Goal: Information Seeking & Learning: Learn about a topic

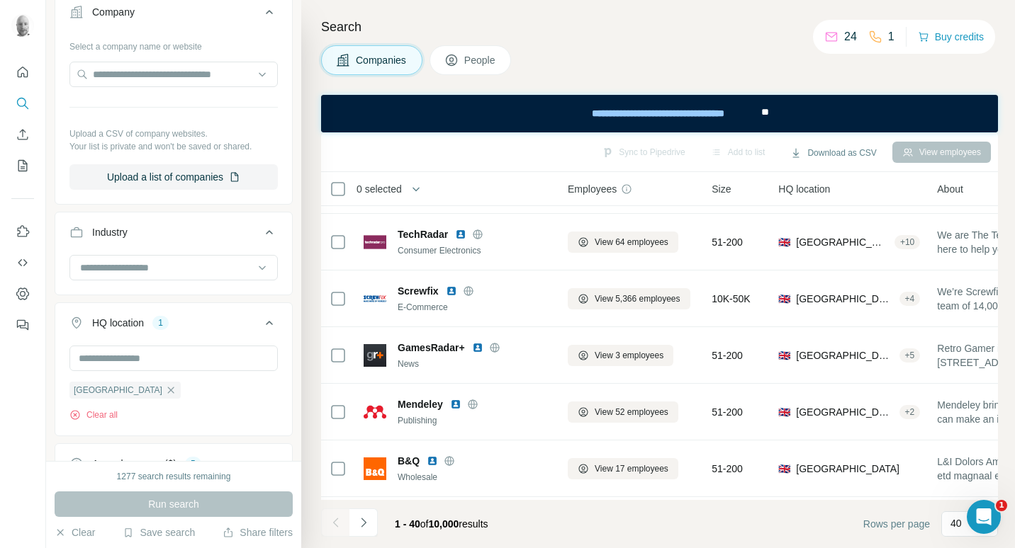
scroll to position [212, 0]
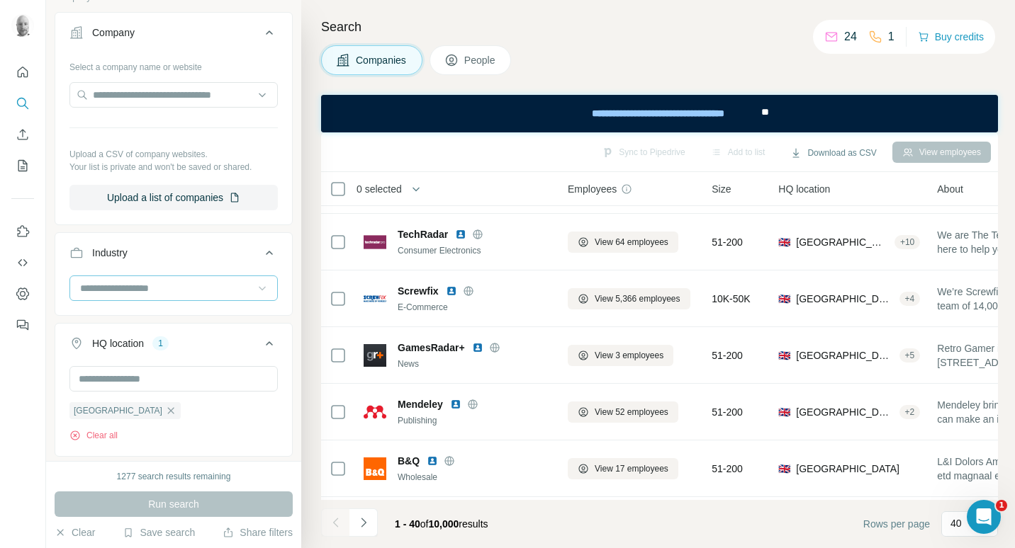
click at [257, 290] on icon at bounding box center [262, 288] width 14 height 14
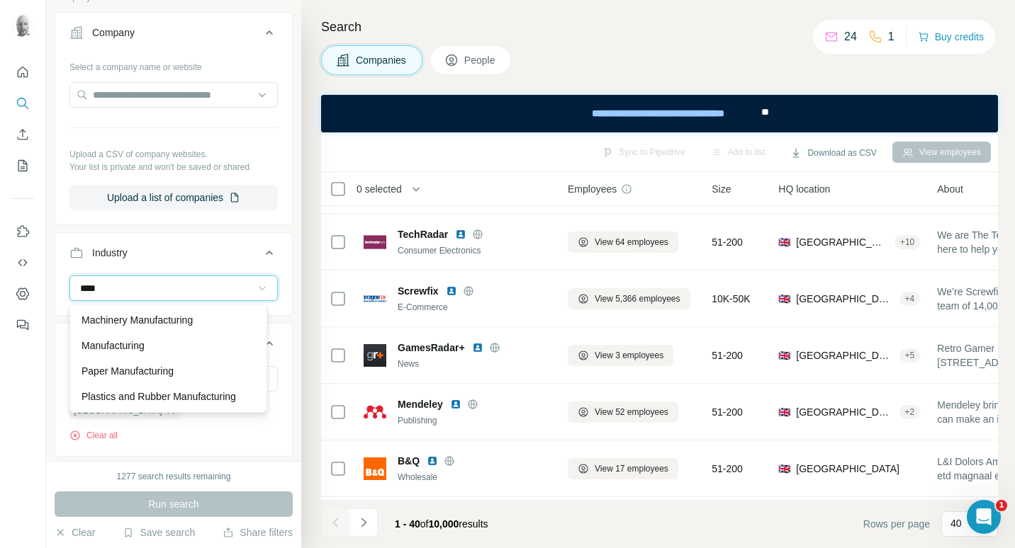
scroll to position [40, 0]
type input "****"
click at [155, 339] on div "Manufacturing" at bounding box center [168, 346] width 174 height 14
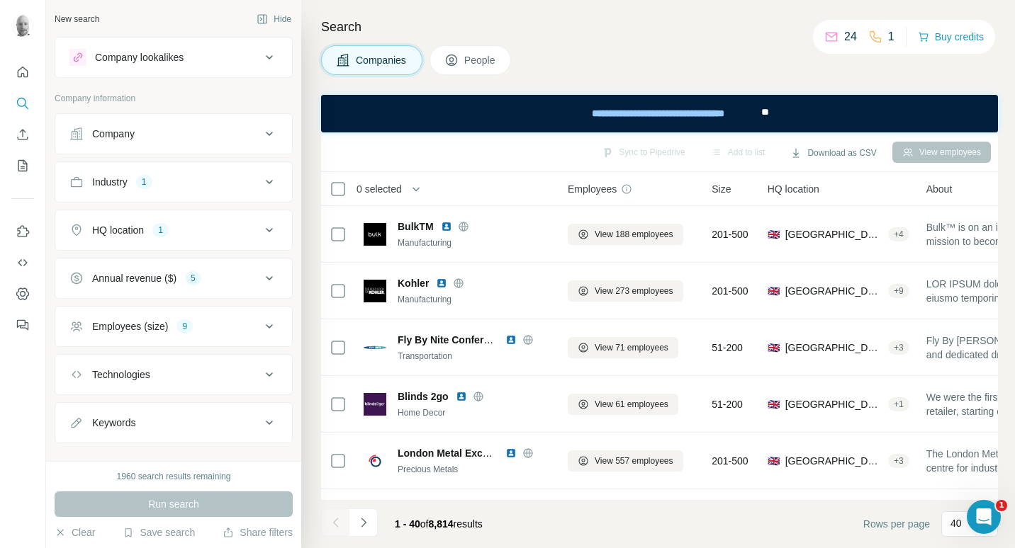
click at [261, 232] on icon at bounding box center [269, 230] width 17 height 17
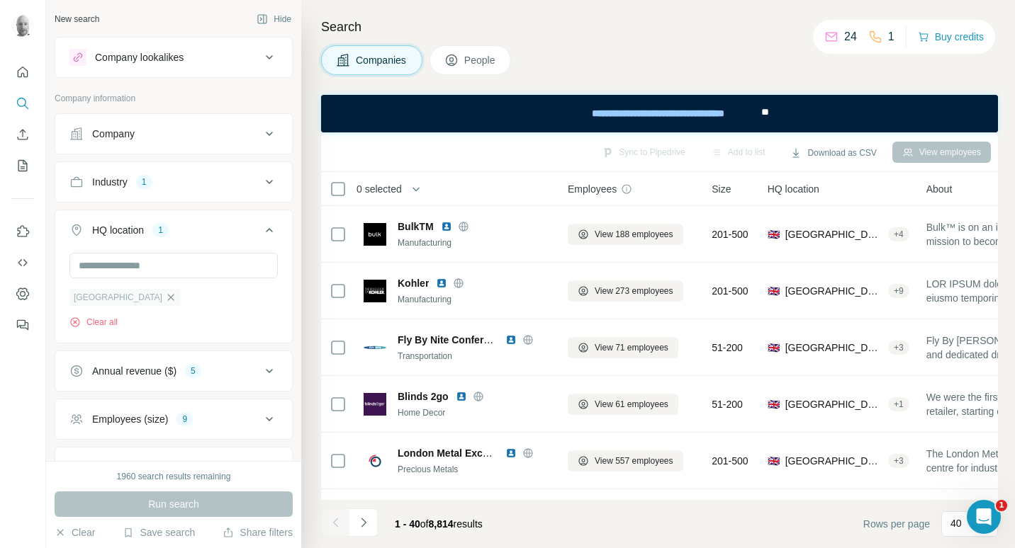
click at [165, 300] on icon "button" at bounding box center [170, 297] width 11 height 11
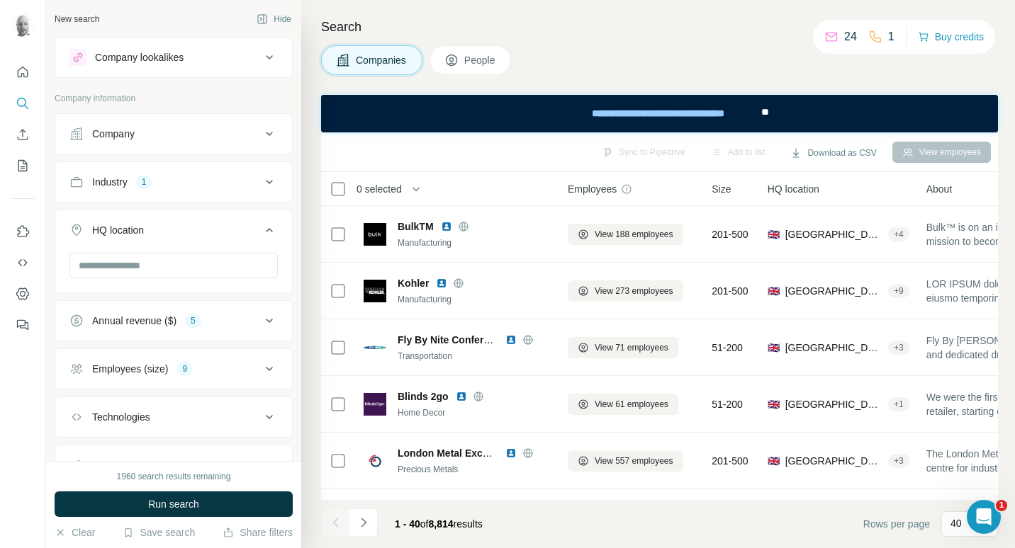
click at [496, 60] on span "People" at bounding box center [480, 60] width 33 height 14
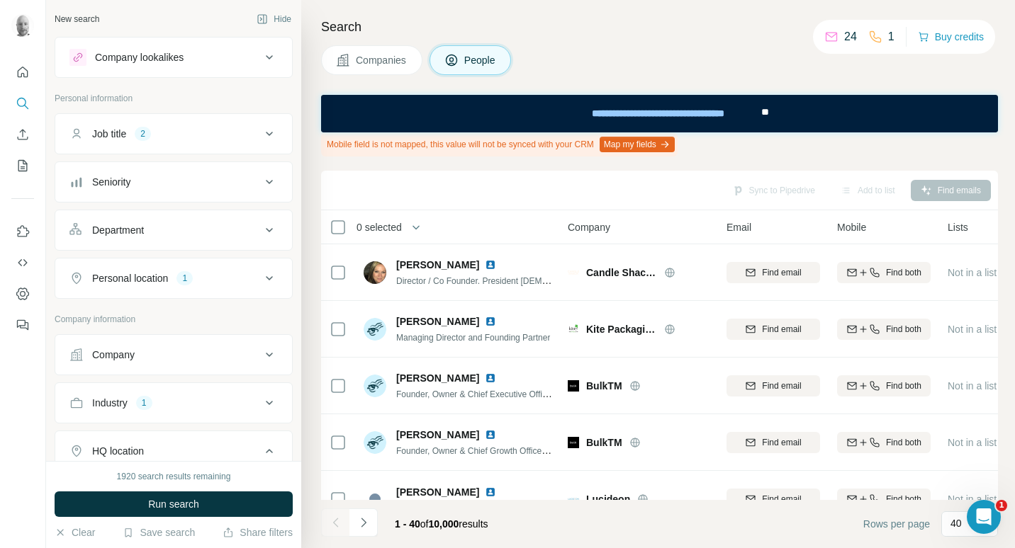
click at [261, 135] on icon at bounding box center [269, 133] width 17 height 17
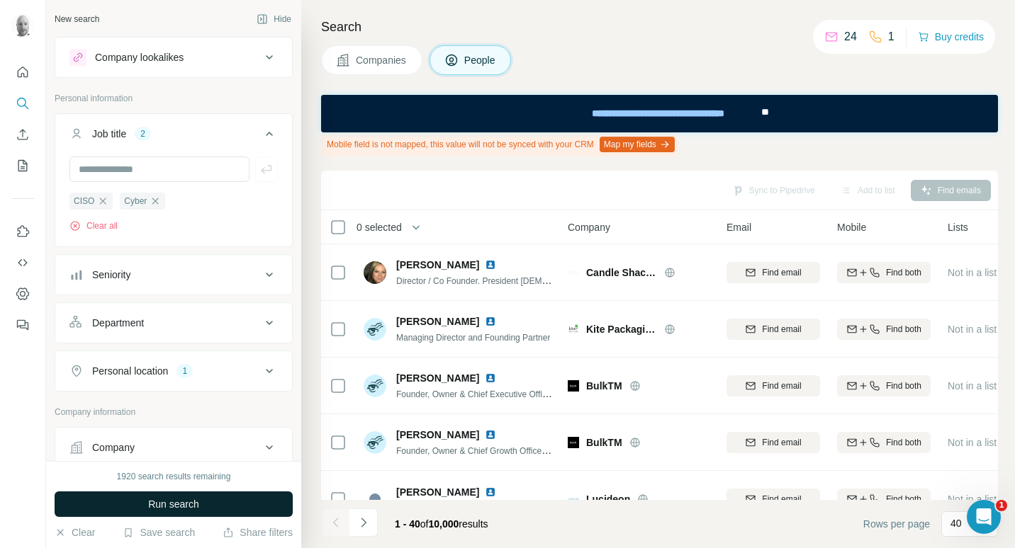
click at [182, 507] on span "Run search" at bounding box center [173, 504] width 51 height 14
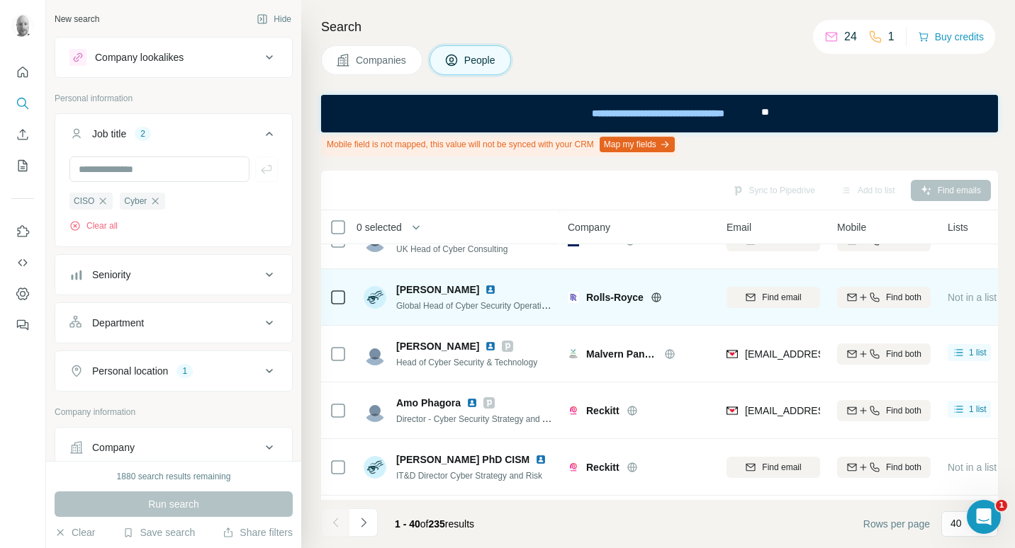
scroll to position [1346, 0]
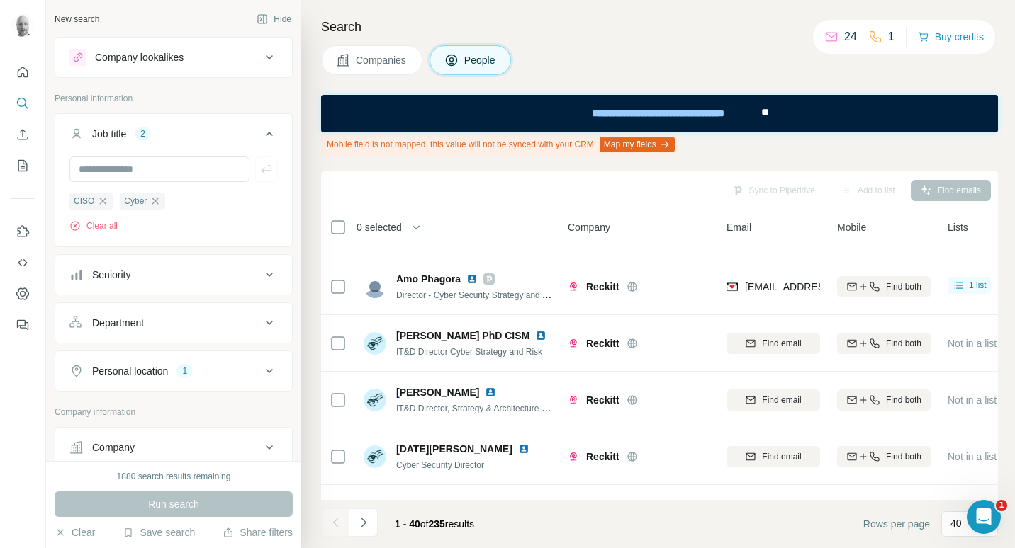
click at [134, 57] on div "Company lookalikes" at bounding box center [139, 57] width 89 height 14
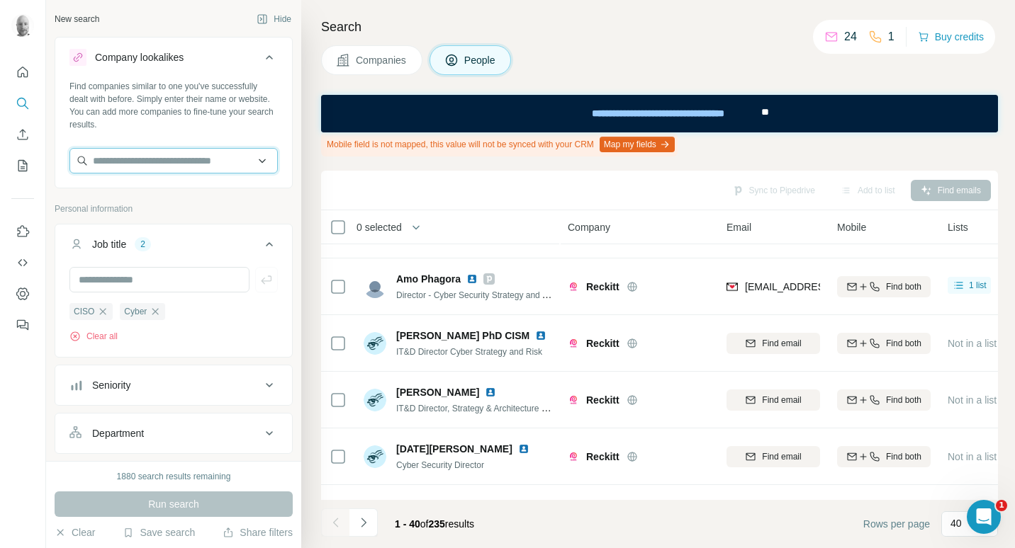
click at [136, 159] on input "text" at bounding box center [173, 161] width 208 height 26
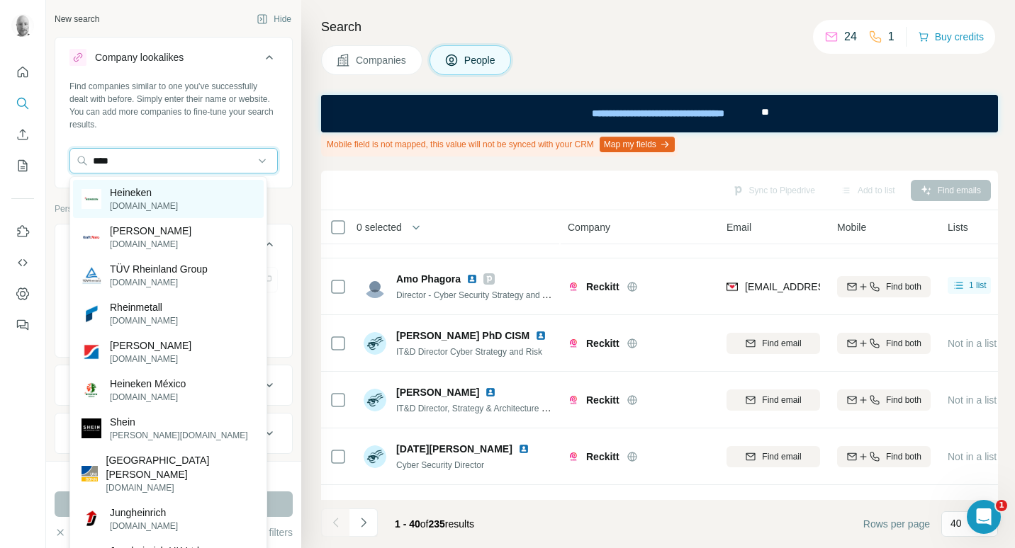
type input "****"
click at [142, 202] on p "[DOMAIN_NAME]" at bounding box center [144, 206] width 68 height 13
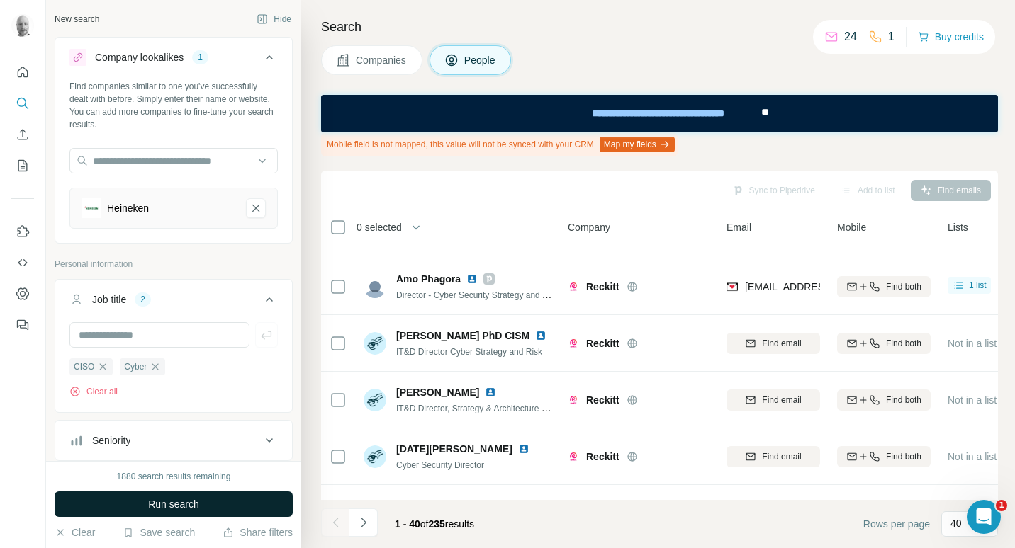
click at [191, 499] on span "Run search" at bounding box center [173, 504] width 51 height 14
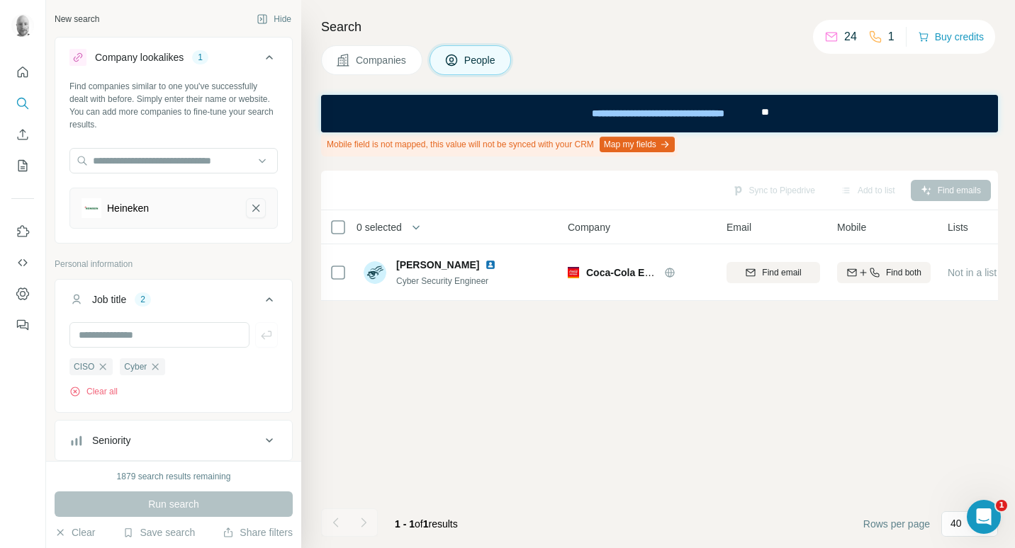
click at [249, 203] on icon "Heineken-remove-button" at bounding box center [255, 208] width 13 height 14
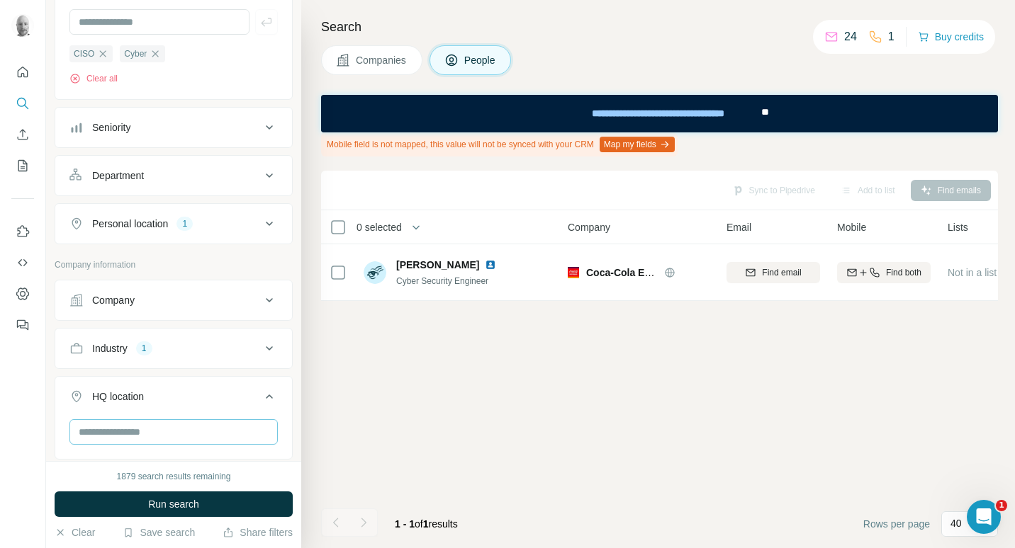
scroll to position [354, 0]
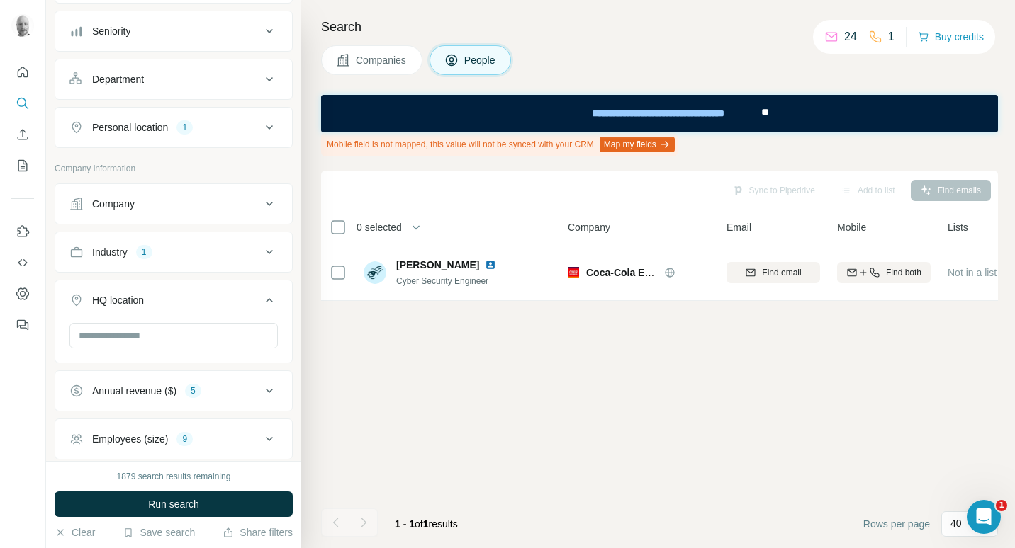
click at [240, 203] on div "Company" at bounding box center [164, 204] width 191 height 14
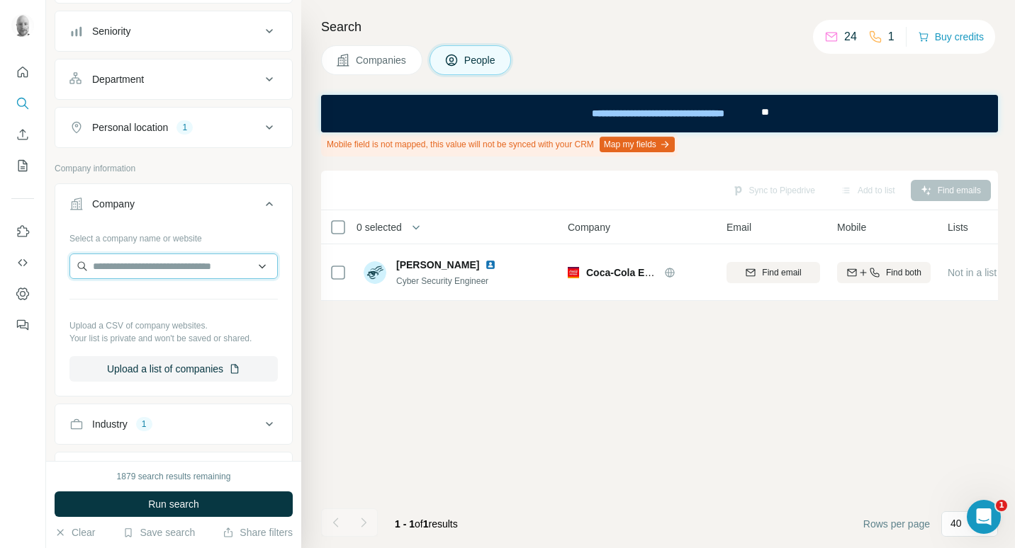
click at [200, 273] on input "text" at bounding box center [173, 267] width 208 height 26
type input "*"
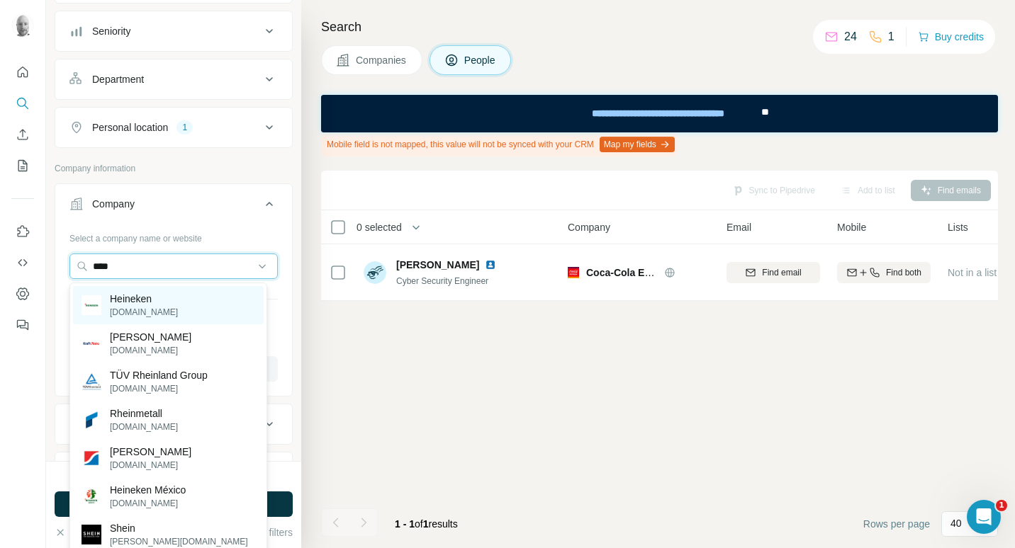
type input "****"
click at [172, 308] on p "[DOMAIN_NAME]" at bounding box center [144, 312] width 68 height 13
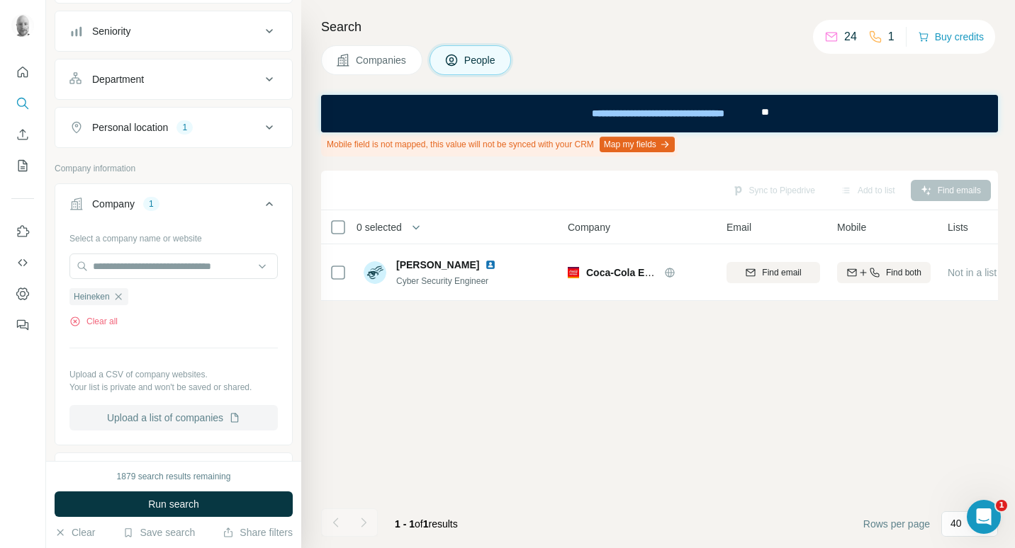
click at [200, 422] on button "Upload a list of companies" at bounding box center [173, 418] width 208 height 26
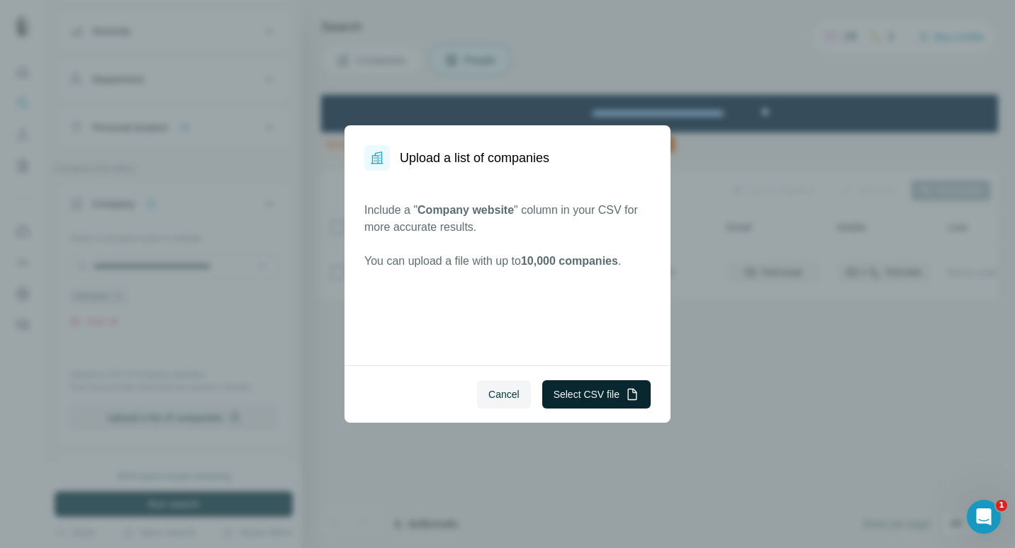
click at [589, 398] on button "Select CSV file" at bounding box center [596, 395] width 108 height 28
click at [564, 393] on button "Select CSV file" at bounding box center [596, 395] width 108 height 28
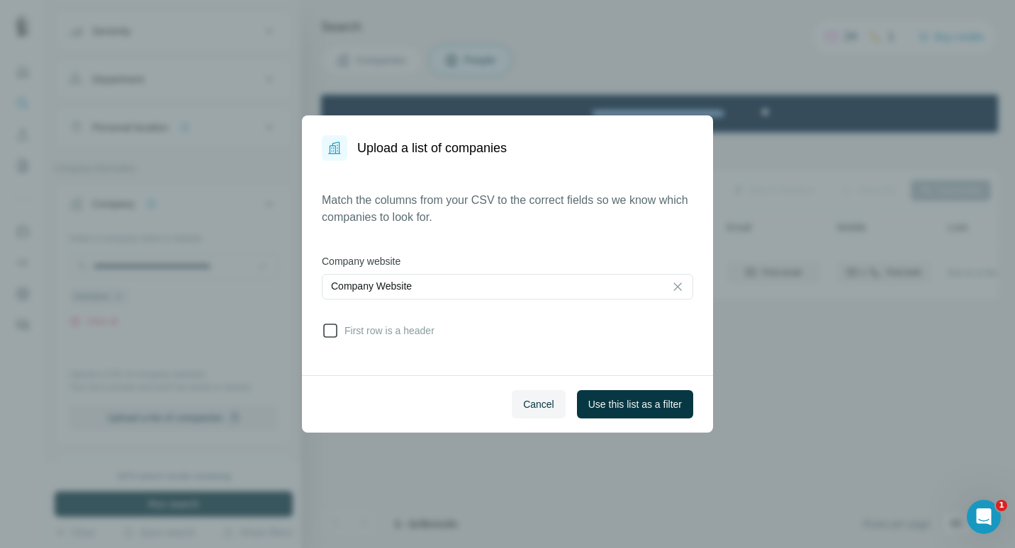
click at [391, 329] on span "First row is a header" at bounding box center [387, 331] width 96 height 14
click at [620, 404] on span "Use this list as a filter" at bounding box center [635, 405] width 94 height 14
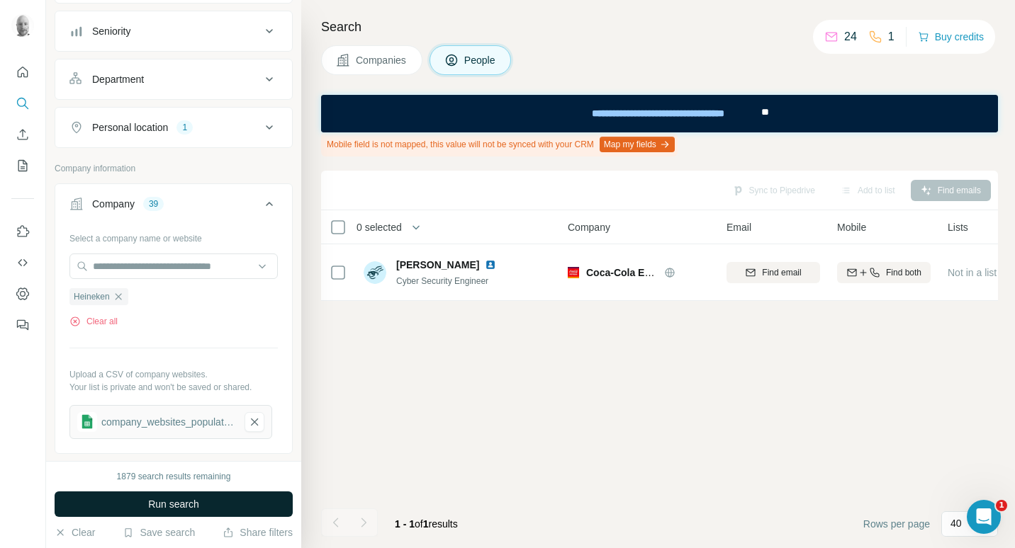
click at [191, 495] on button "Run search" at bounding box center [174, 505] width 238 height 26
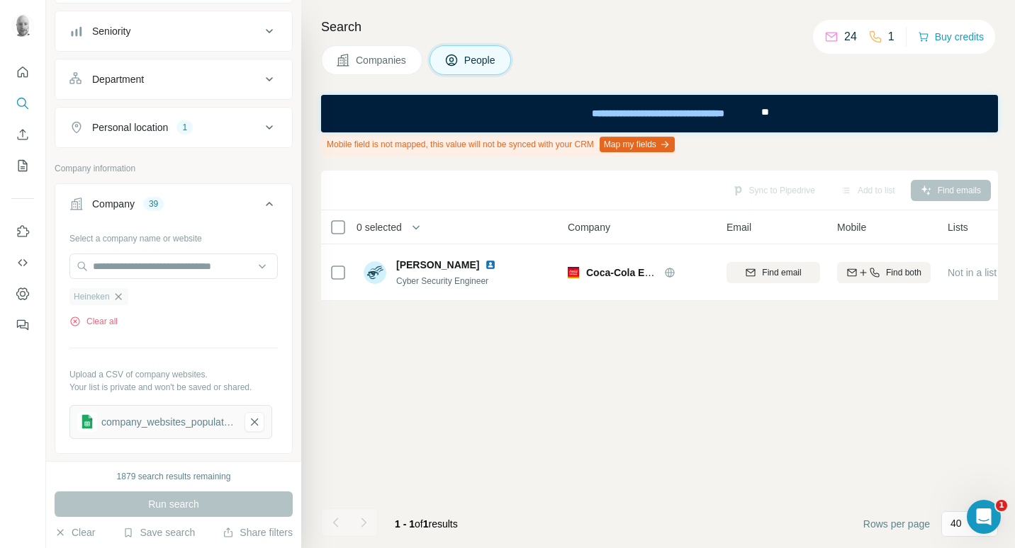
click at [120, 298] on icon "button" at bounding box center [118, 296] width 6 height 6
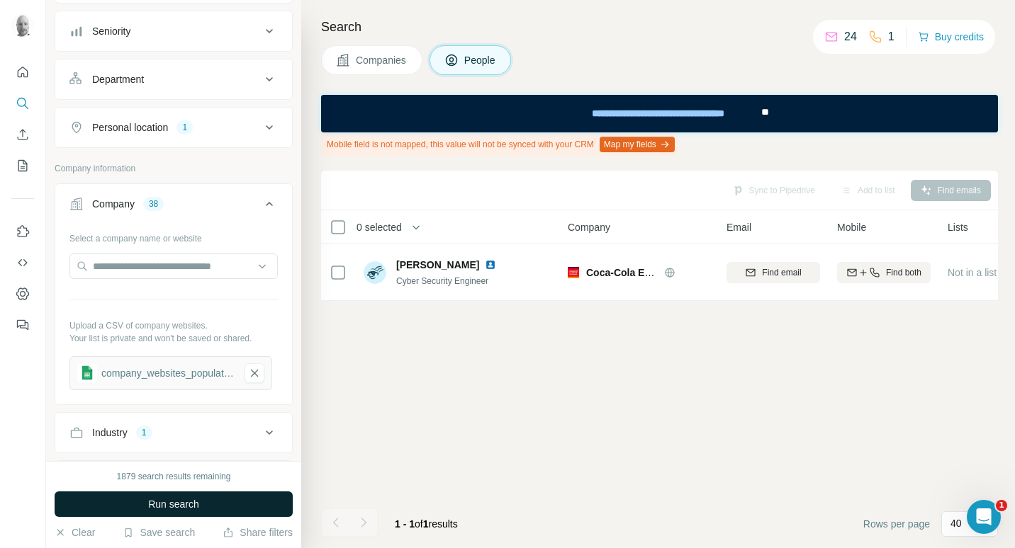
click at [198, 506] on span "Run search" at bounding box center [173, 504] width 51 height 14
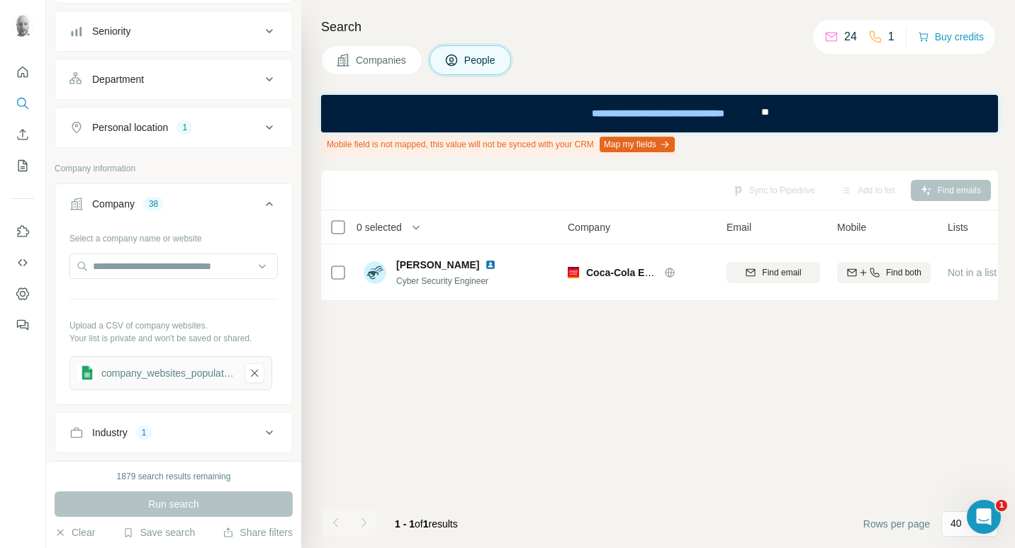
click at [377, 67] on span "Companies" at bounding box center [382, 60] width 52 height 14
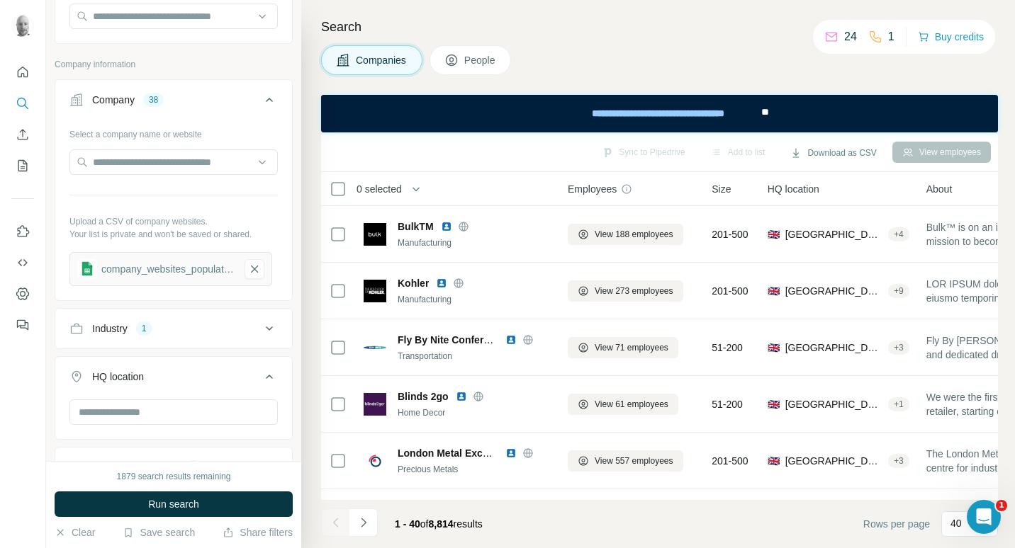
scroll to position [143, 0]
click at [261, 98] on icon at bounding box center [269, 101] width 17 height 17
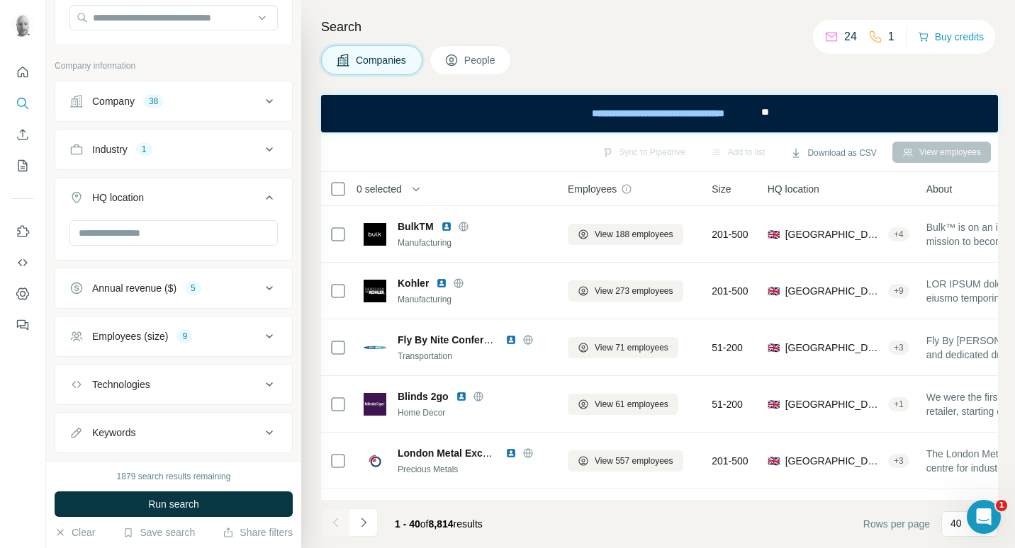
click at [261, 99] on icon at bounding box center [269, 101] width 17 height 17
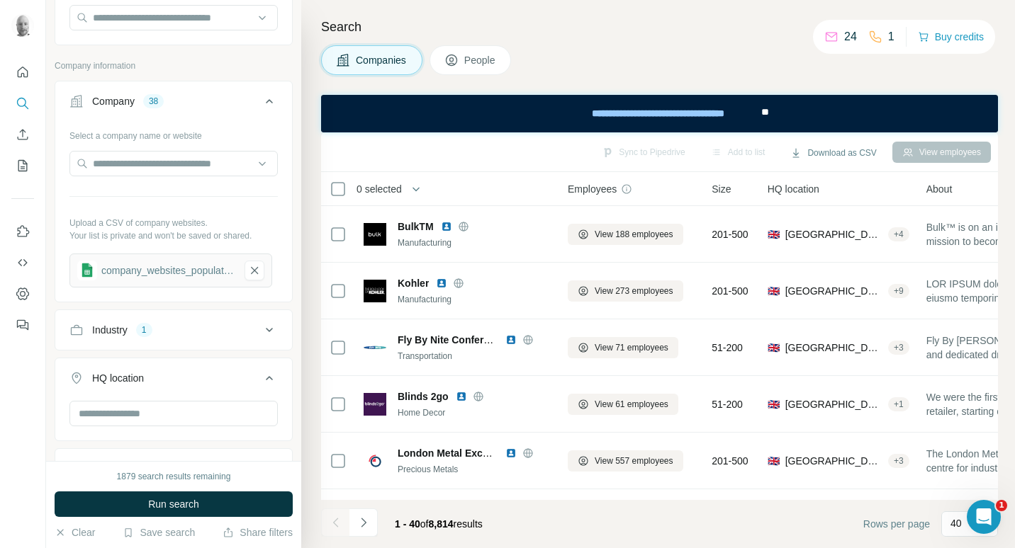
click at [127, 99] on div "Company" at bounding box center [113, 101] width 43 height 14
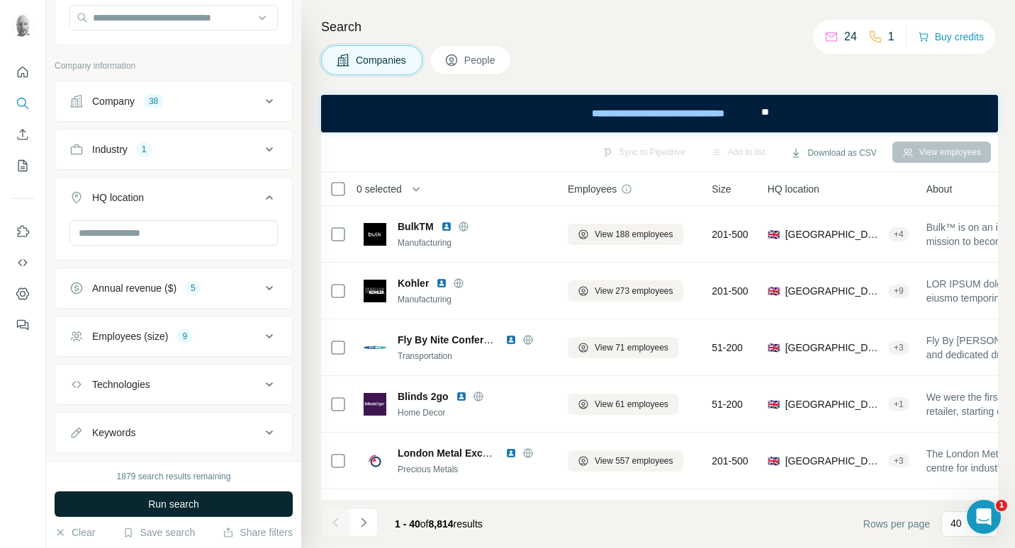
click at [213, 507] on button "Run search" at bounding box center [174, 505] width 238 height 26
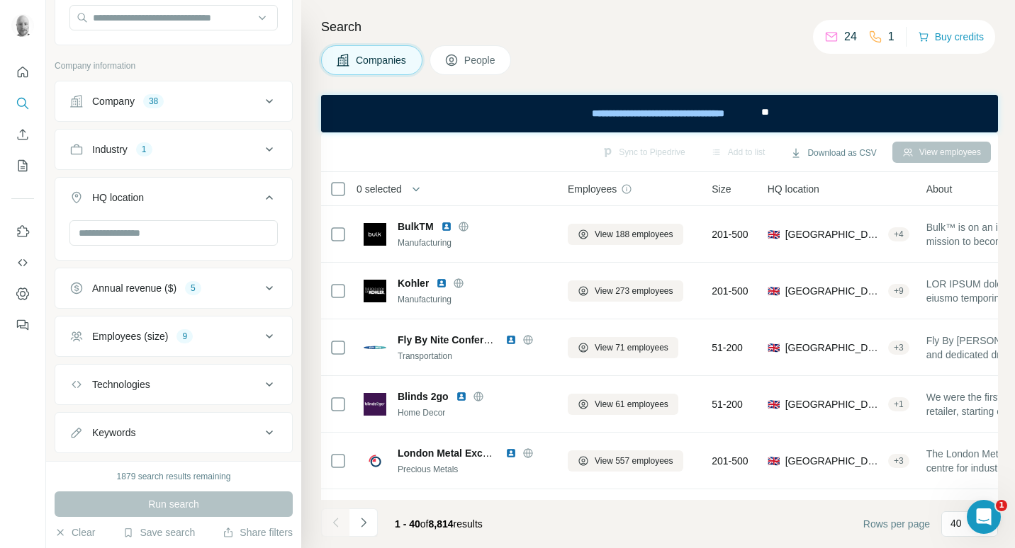
click at [261, 284] on icon at bounding box center [269, 288] width 17 height 17
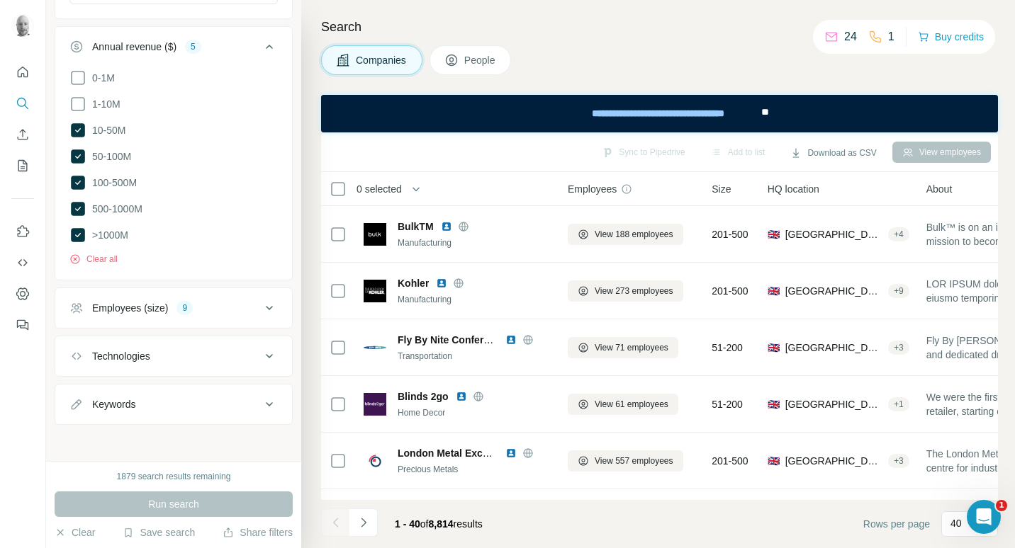
scroll to position [385, 0]
click at [107, 256] on button "Clear all" at bounding box center [93, 258] width 48 height 13
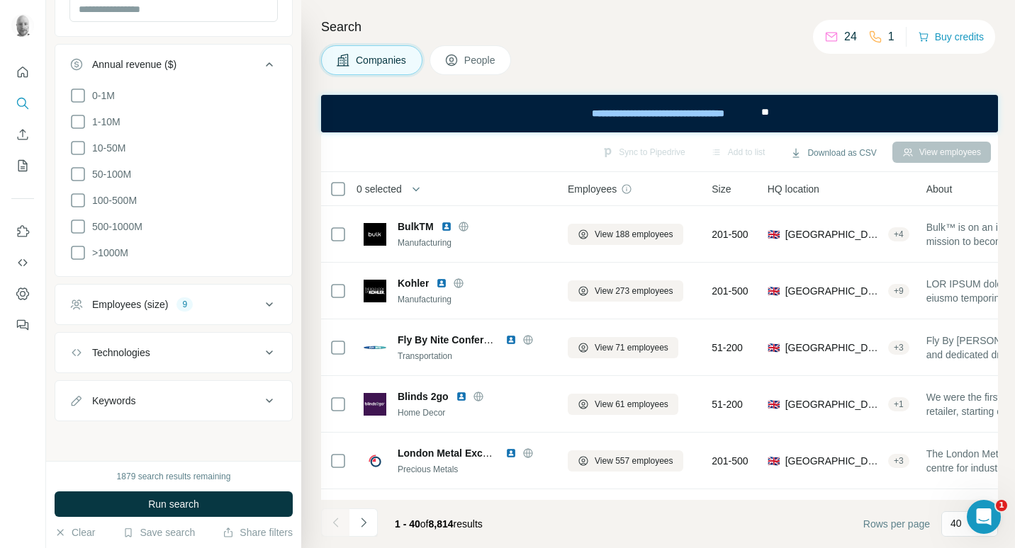
scroll to position [364, 0]
click at [244, 309] on div "Employees (size) 9" at bounding box center [164, 307] width 191 height 14
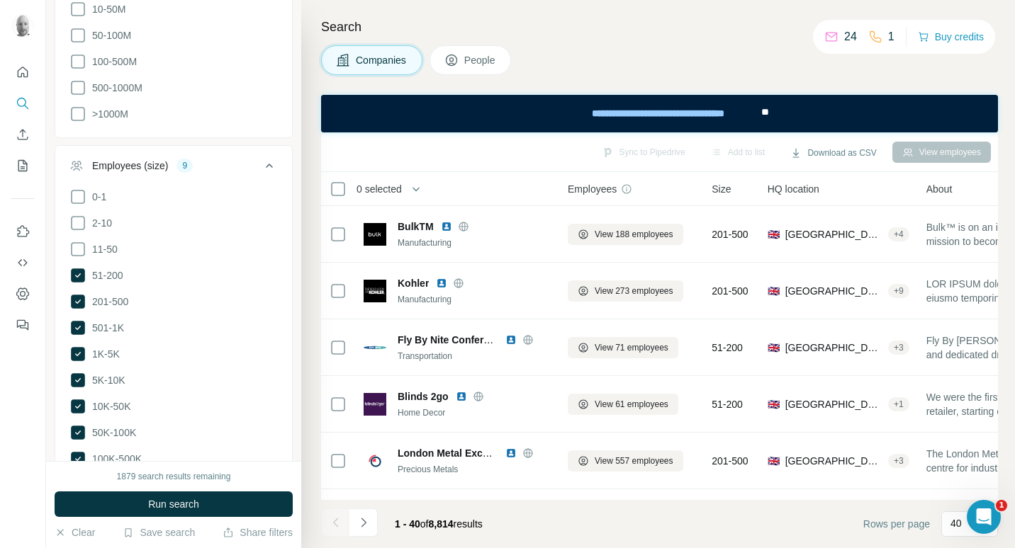
scroll to position [577, 0]
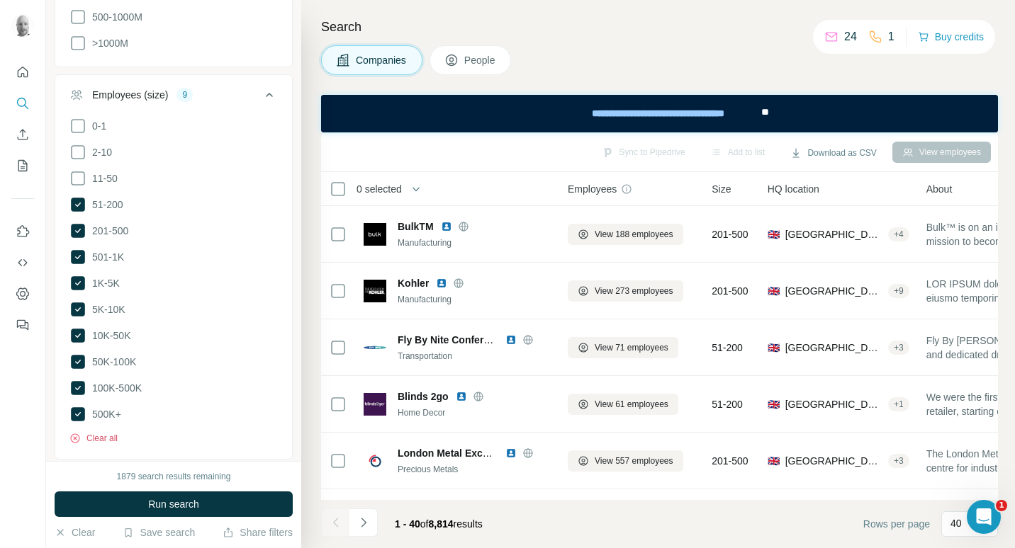
click at [113, 432] on button "Clear all" at bounding box center [93, 438] width 48 height 13
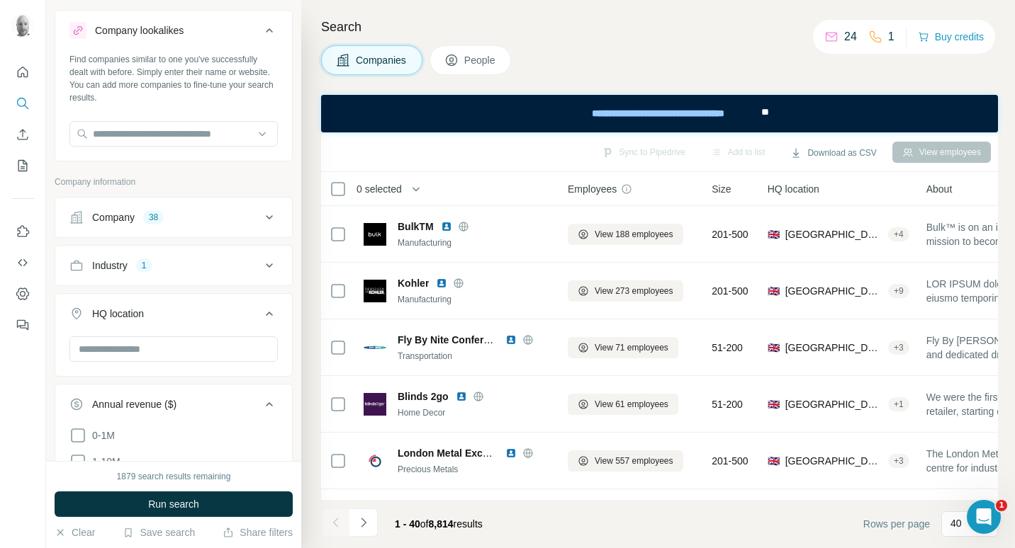
scroll to position [10, 0]
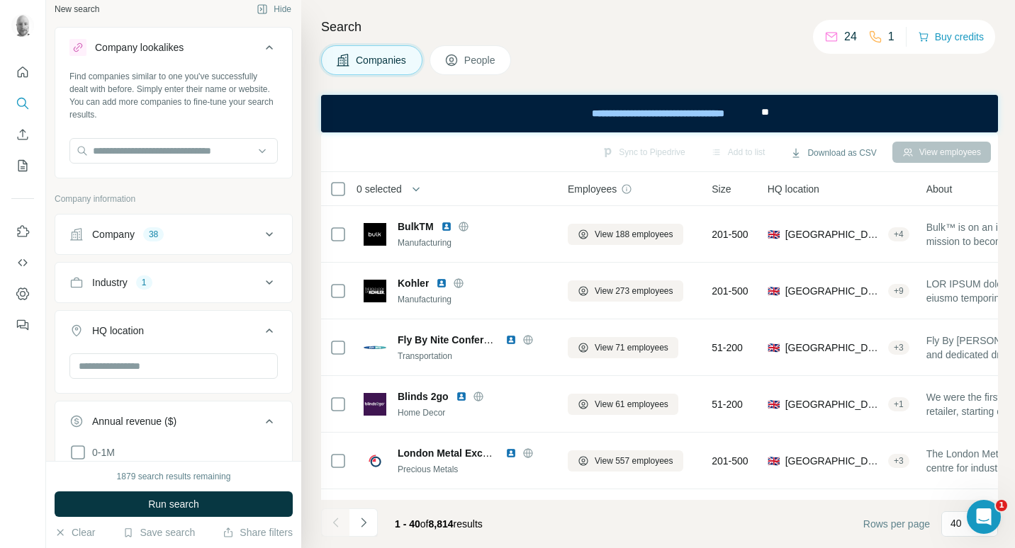
click at [231, 283] on div "Industry 1" at bounding box center [164, 283] width 191 height 14
click at [111, 371] on button "Clear all" at bounding box center [93, 374] width 48 height 13
click at [184, 228] on div "Company 38" at bounding box center [164, 234] width 191 height 14
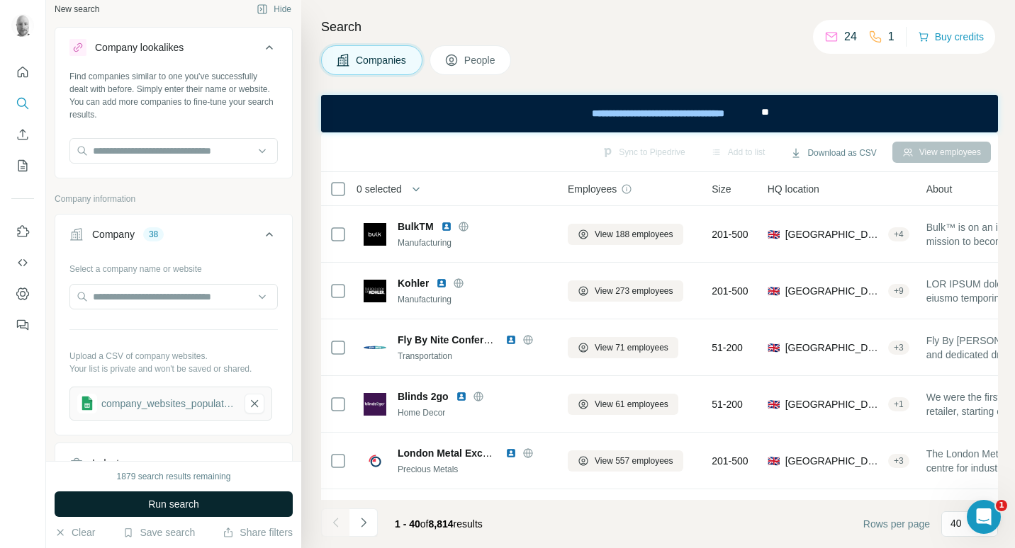
click at [188, 503] on span "Run search" at bounding box center [173, 504] width 51 height 14
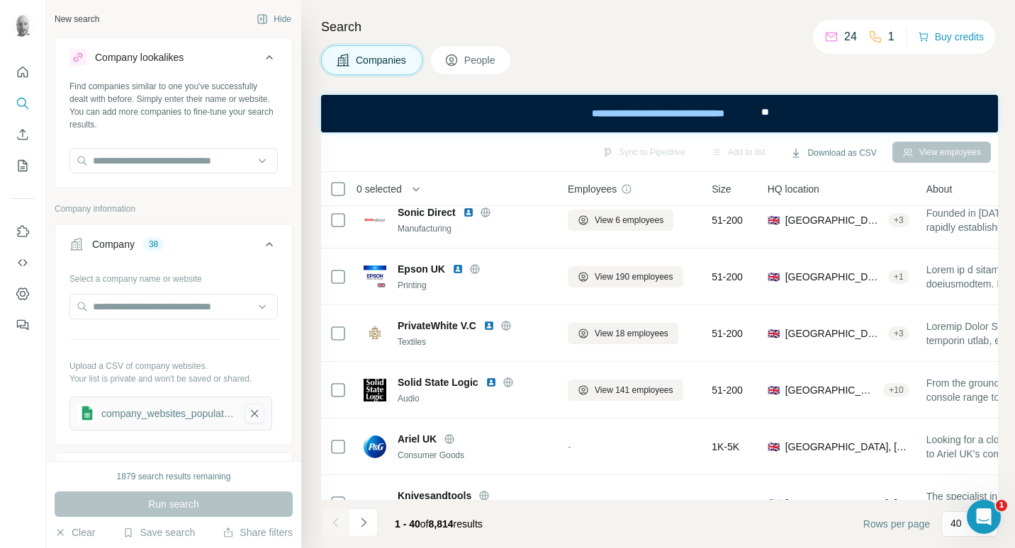
click at [250, 410] on icon "button" at bounding box center [254, 414] width 13 height 14
click at [218, 407] on button "Upload a list of companies" at bounding box center [173, 410] width 208 height 26
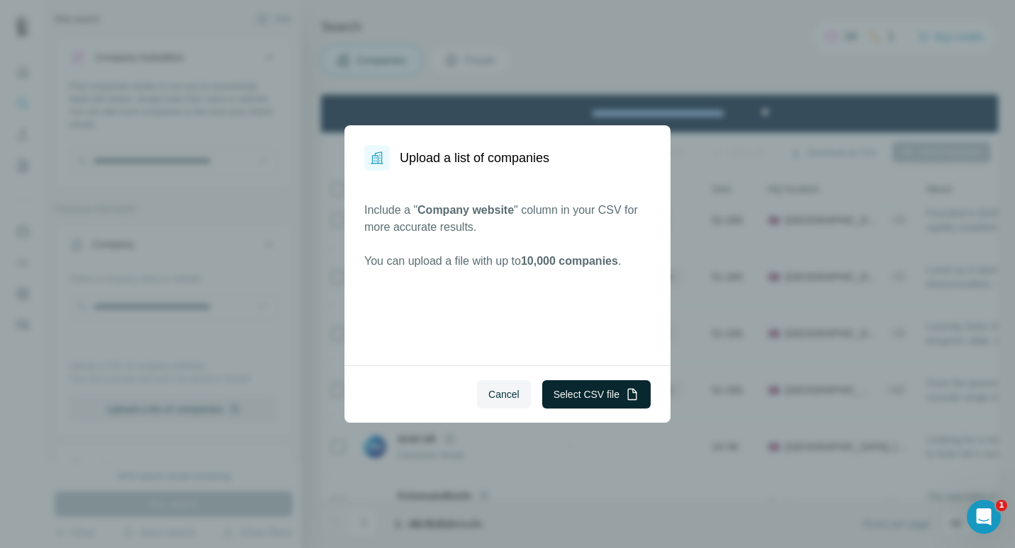
click at [621, 392] on button "Select CSV file" at bounding box center [596, 395] width 108 height 28
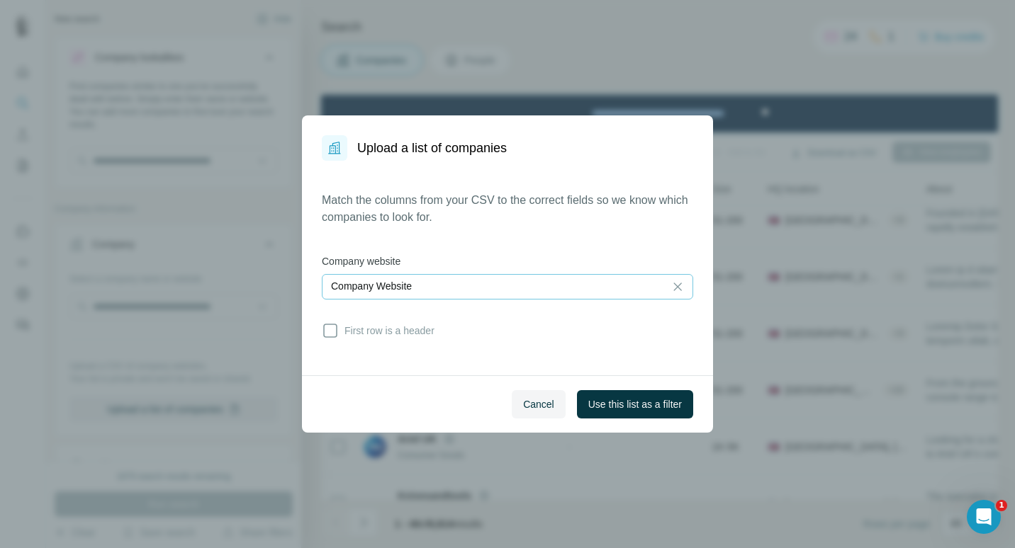
click at [538, 282] on div "Company Website" at bounding box center [493, 286] width 325 height 14
click at [621, 290] on input at bounding box center [493, 287] width 325 height 16
click at [408, 330] on span "First row is a header" at bounding box center [387, 331] width 96 height 14
click at [622, 405] on span "Use this list as a filter" at bounding box center [635, 405] width 94 height 14
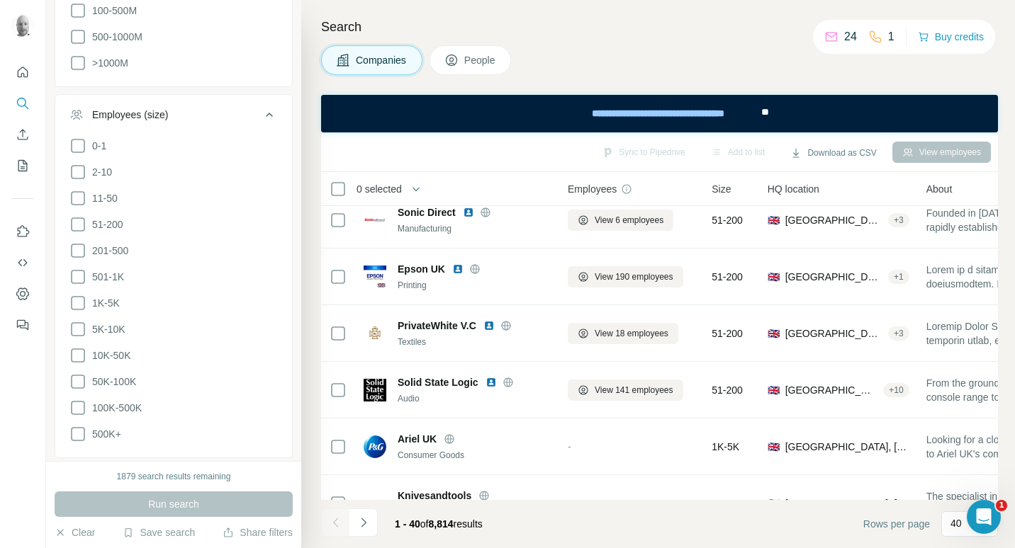
scroll to position [850, 0]
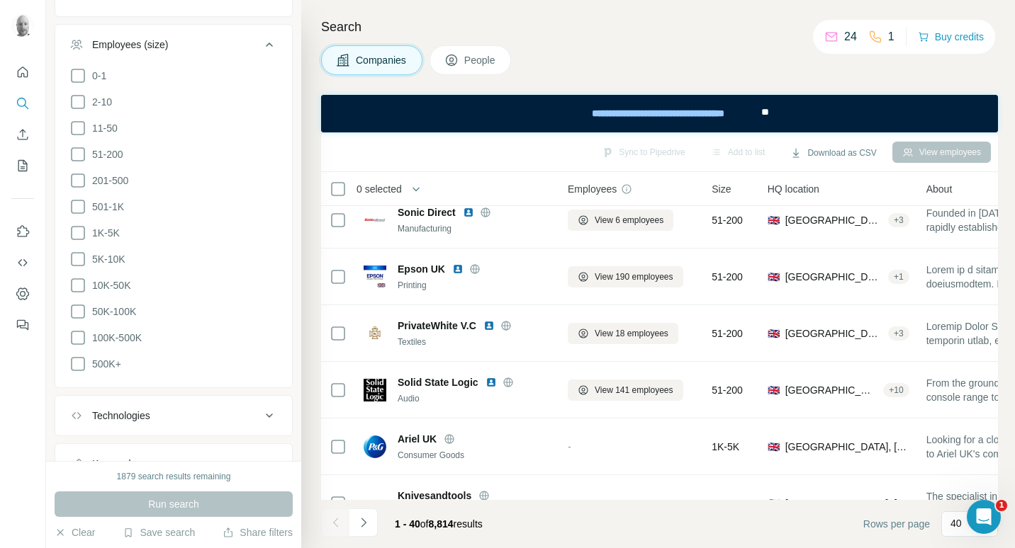
click at [198, 509] on div "Run search" at bounding box center [174, 505] width 238 height 26
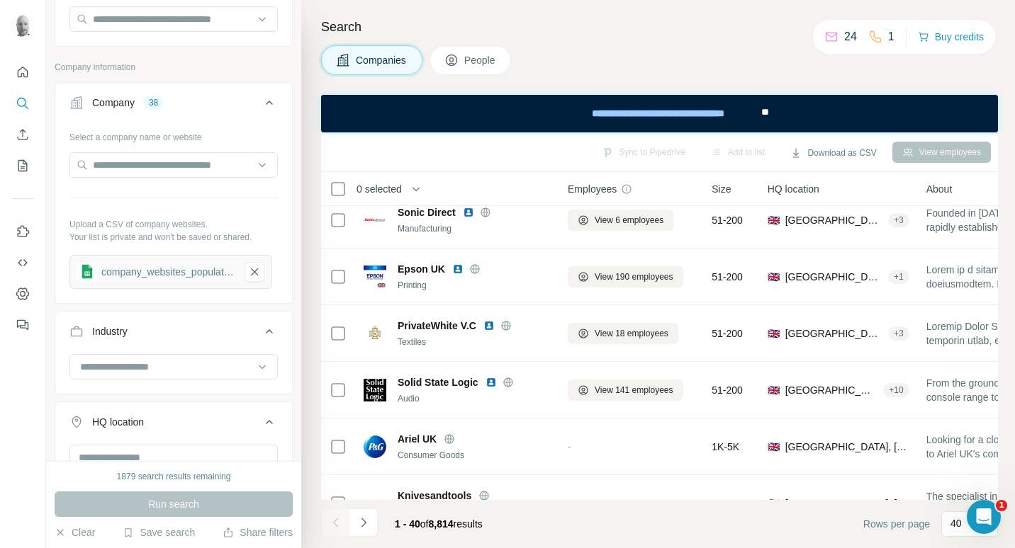
scroll to position [0, 0]
